Goal: Transaction & Acquisition: Purchase product/service

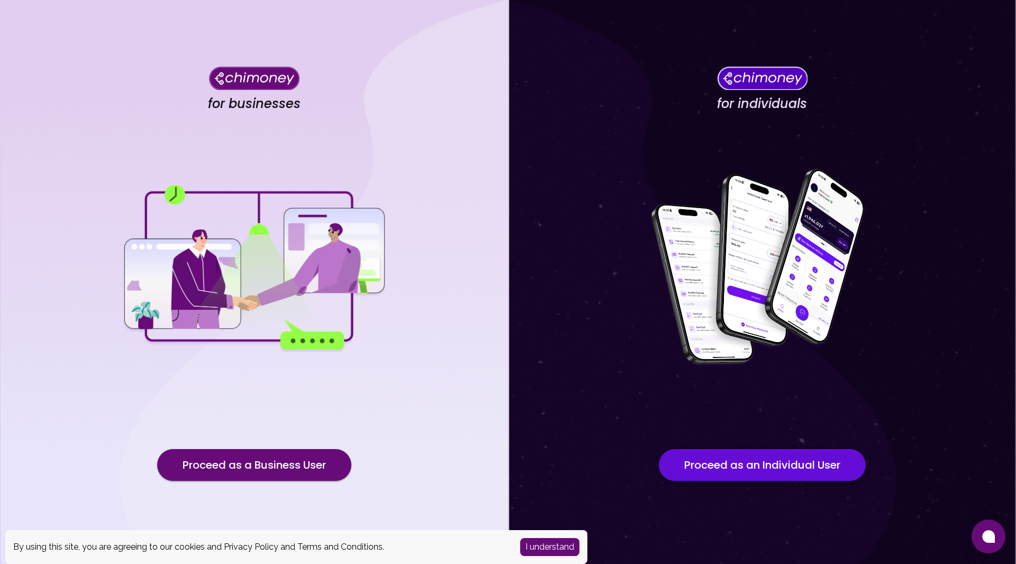
click at [767, 465] on button "Proceed as an Individual User" at bounding box center [762, 465] width 207 height 32
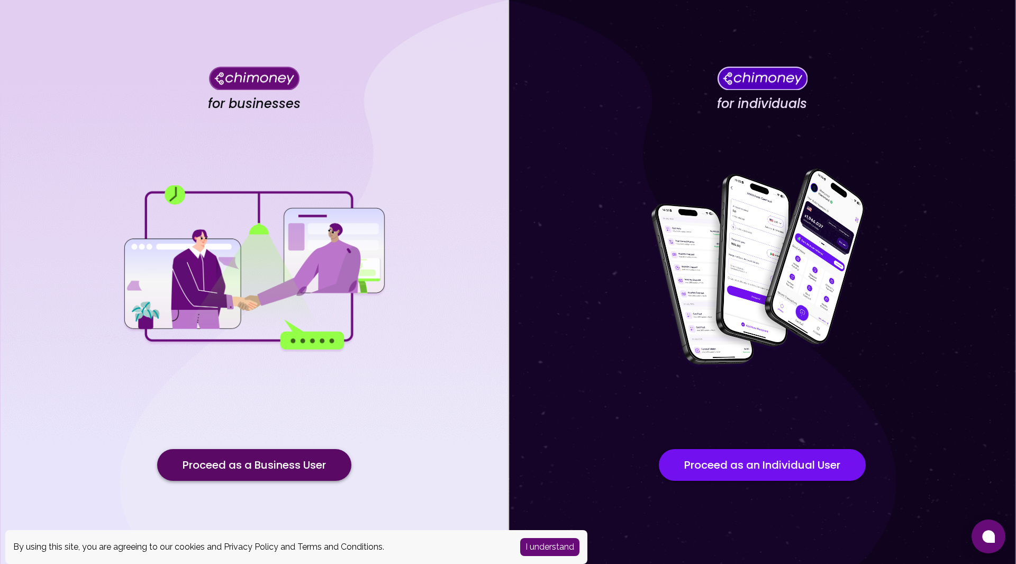
click at [284, 463] on button "Proceed as a Business User" at bounding box center [254, 465] width 194 height 32
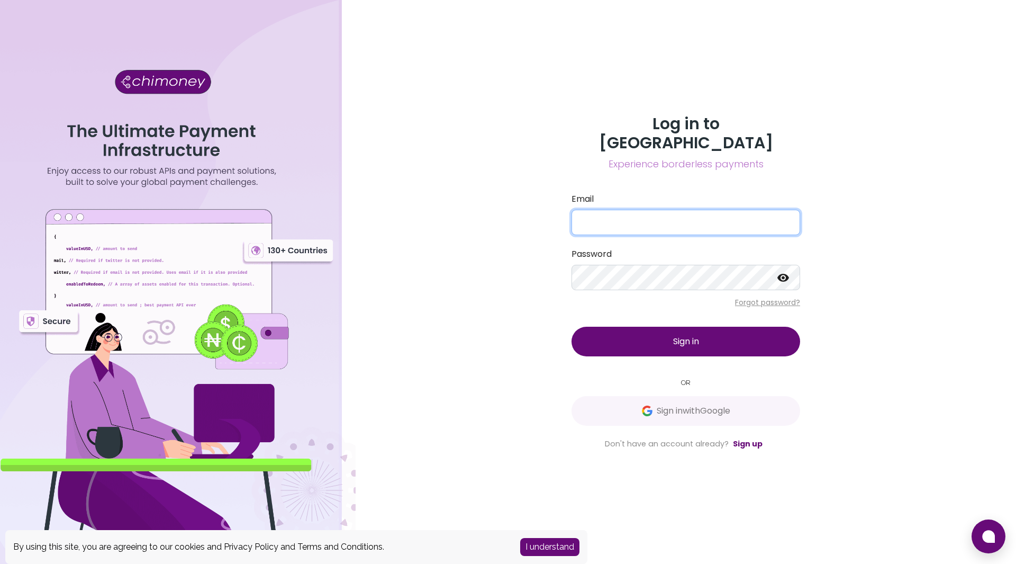
type input "[EMAIL_ADDRESS][DOMAIN_NAME]"
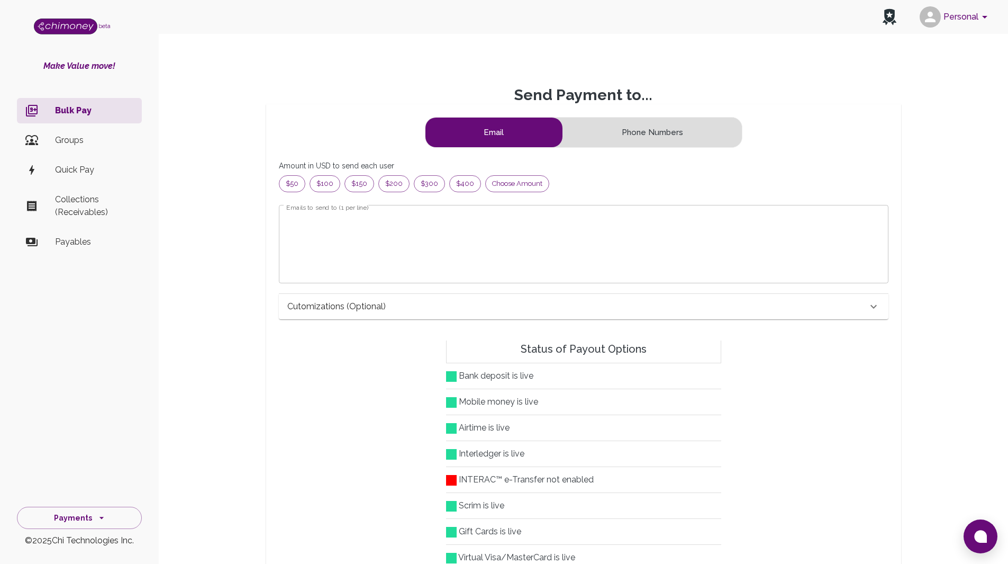
scroll to position [128, 584]
click at [499, 186] on span "Choose amount" at bounding box center [517, 183] width 63 height 11
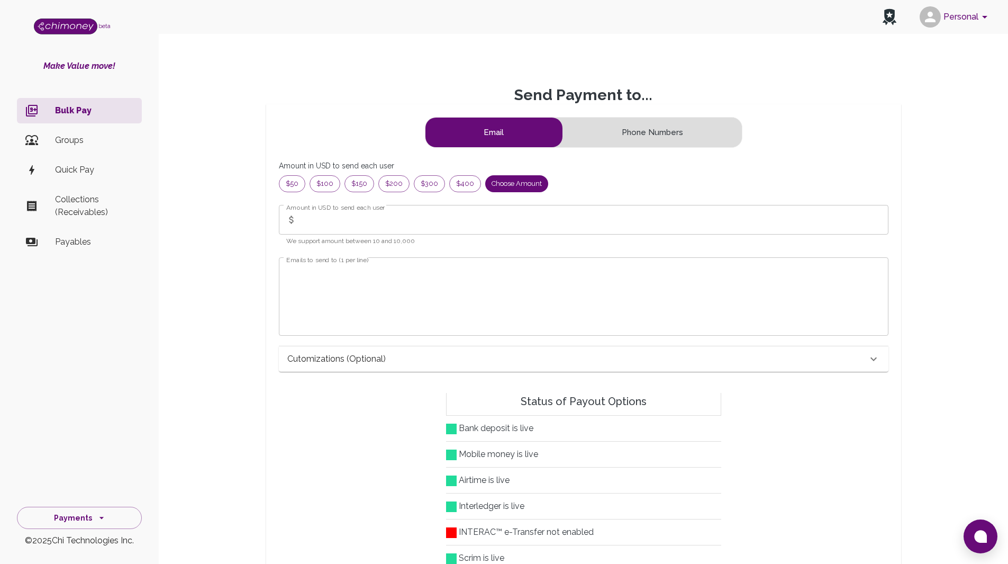
click at [381, 222] on input "Amount in USD to send each user" at bounding box center [594, 220] width 587 height 30
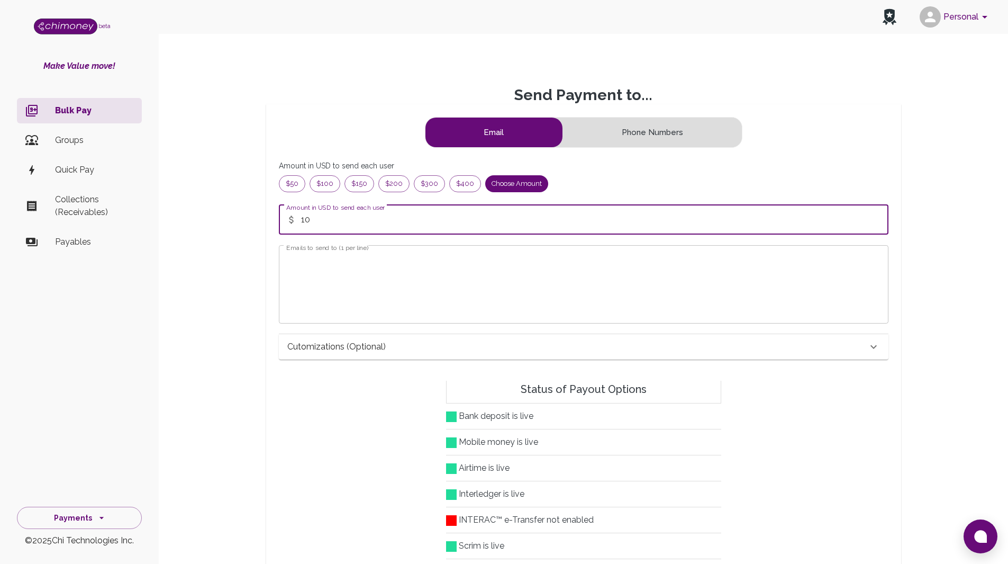
type input "10"
click at [421, 270] on textarea "Emails to send to (1 per line)" at bounding box center [583, 284] width 595 height 61
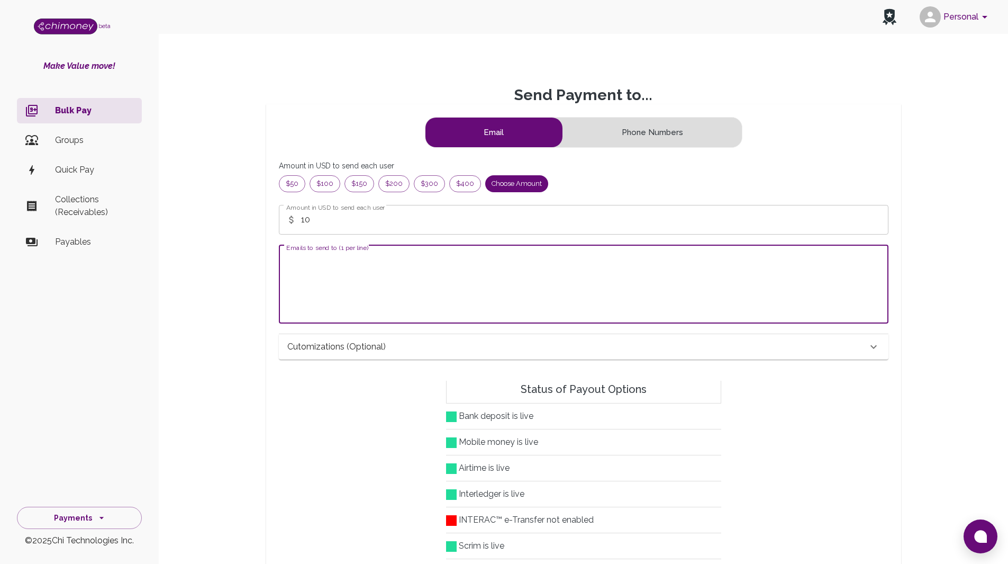
paste textarea "[EMAIL_ADDRESS][DOMAIN_NAME]"
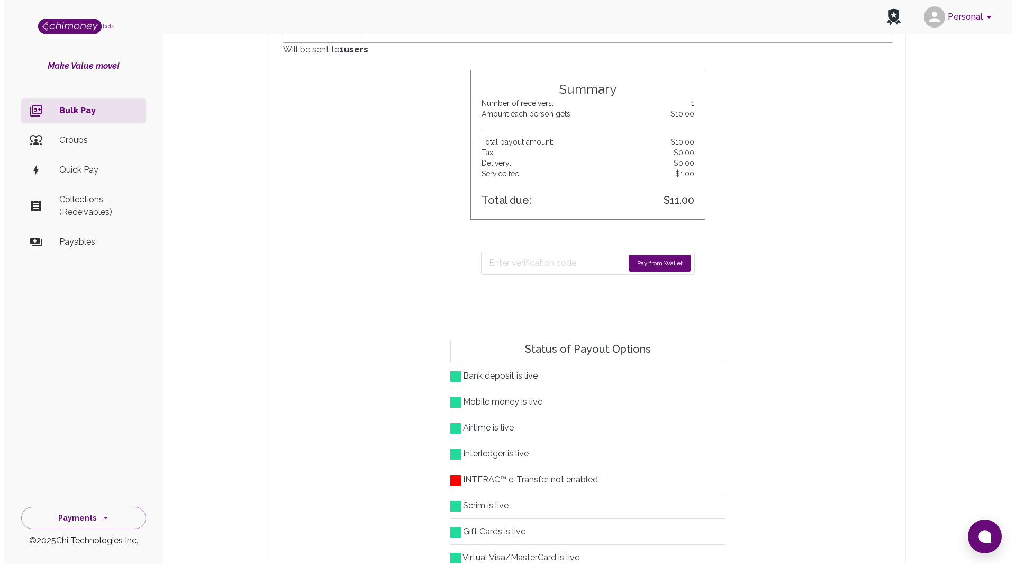
scroll to position [318, 0]
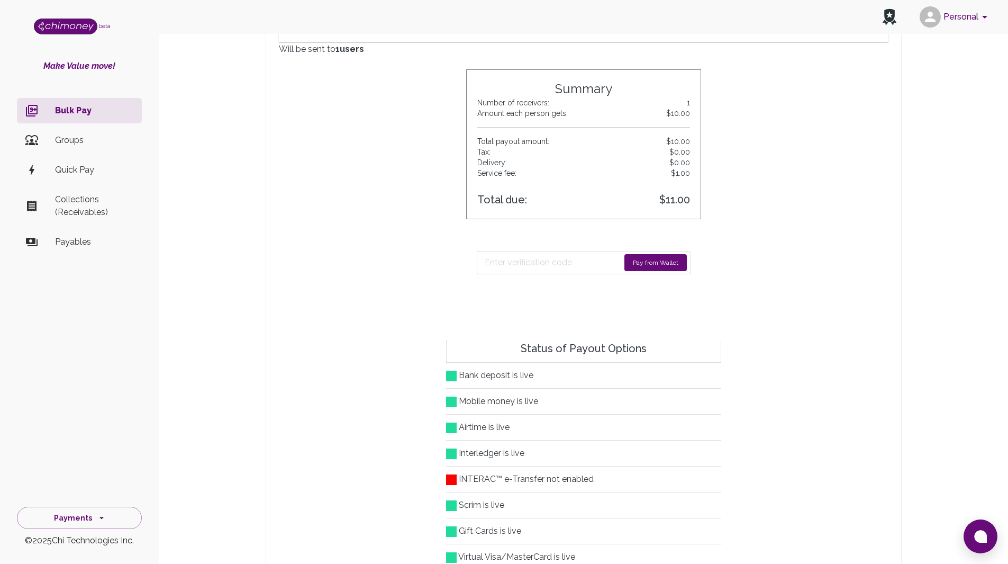
type textarea "[EMAIL_ADDRESS][DOMAIN_NAME]"
click at [639, 264] on button "Pay from Wallet" at bounding box center [656, 262] width 62 height 17
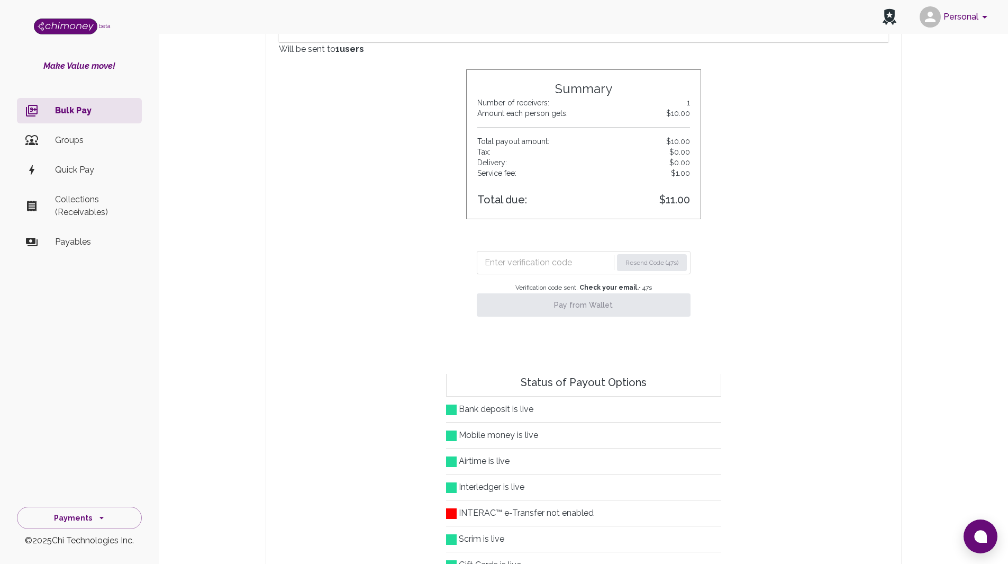
click at [554, 269] on input "Enter verification code" at bounding box center [549, 262] width 128 height 17
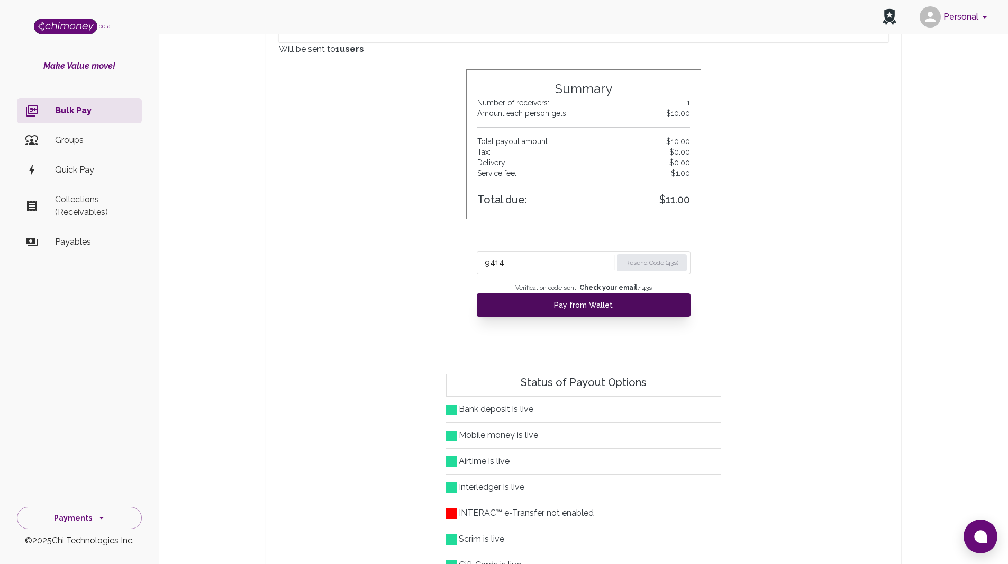
type input "9414"
click at [591, 303] on button "Pay from Wallet" at bounding box center [584, 304] width 214 height 23
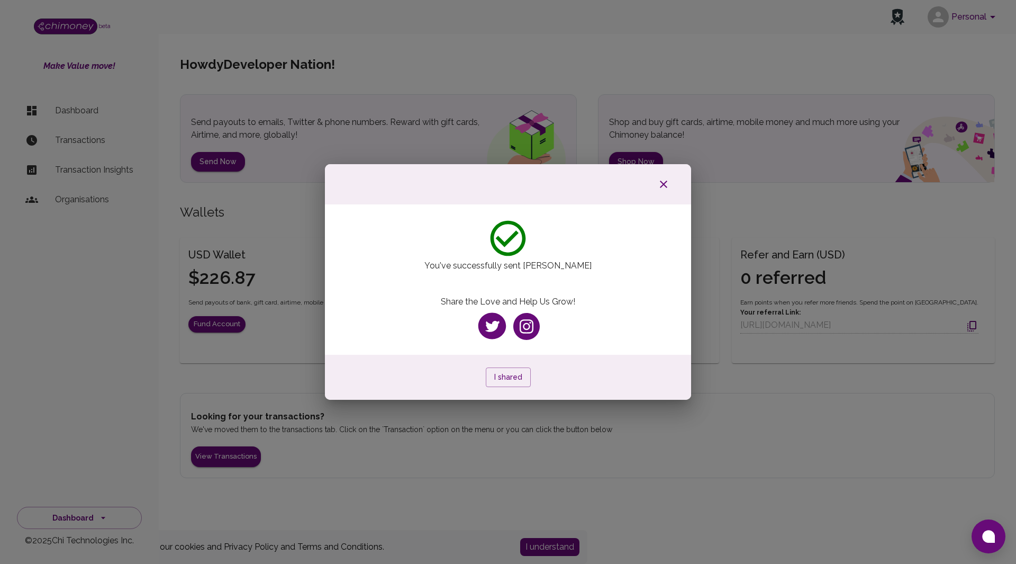
click at [660, 182] on icon "button" at bounding box center [663, 184] width 13 height 13
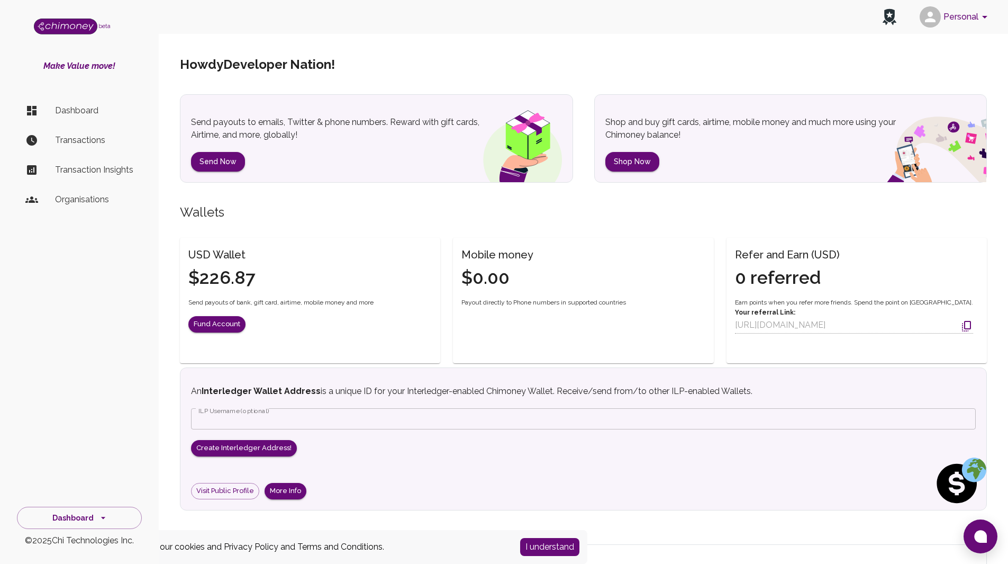
click at [732, 60] on div "Howdy Developer Nation !" at bounding box center [583, 64] width 807 height 59
